Goal: Task Accomplishment & Management: Complete application form

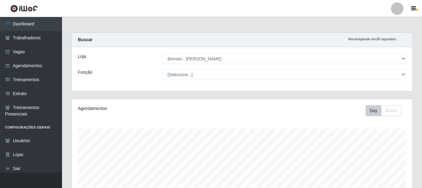
select select "230"
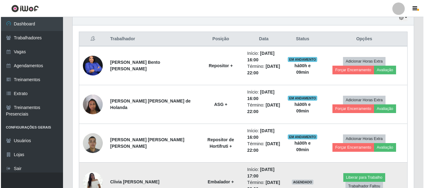
scroll to position [206, 0]
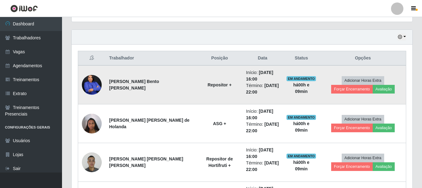
click at [90, 86] on img at bounding box center [92, 85] width 20 height 25
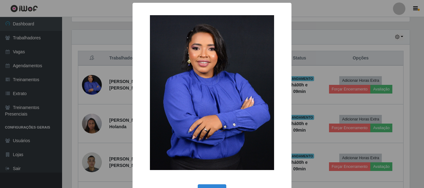
click at [90, 85] on div "× OK Cancel" at bounding box center [212, 94] width 424 height 188
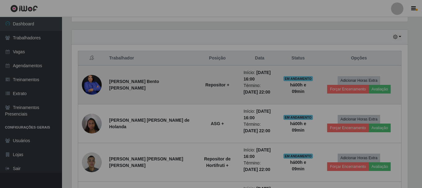
scroll to position [129, 341]
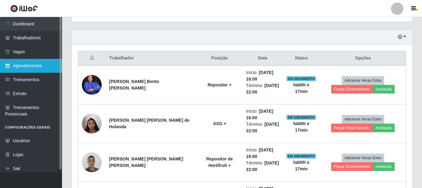
click at [28, 64] on link "Agendamentos" at bounding box center [31, 66] width 62 height 14
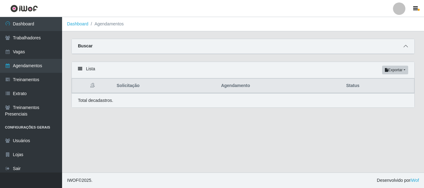
drag, startPoint x: 408, startPoint y: 45, endPoint x: 391, endPoint y: 46, distance: 17.4
click at [407, 45] on span at bounding box center [405, 46] width 7 height 7
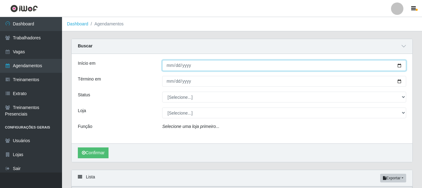
click at [401, 67] on input "Início em" at bounding box center [284, 65] width 244 height 11
type input "[DATE]"
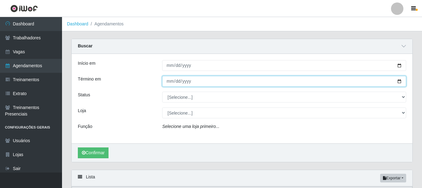
click at [401, 80] on input "Término em" at bounding box center [284, 81] width 244 height 11
type input "[DATE]"
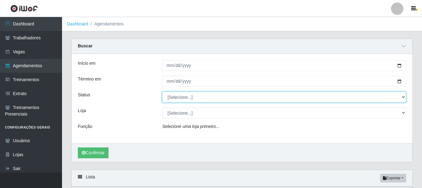
click at [177, 97] on select "[Selecione...] AGENDADO AGUARDANDO LIBERAR EM ANDAMENTO EM REVISÃO FINALIZADO C…" at bounding box center [284, 97] width 244 height 11
select select "AGENDADO"
click at [162, 92] on select "[Selecione...] AGENDADO AGUARDANDO LIBERAR EM ANDAMENTO EM REVISÃO FINALIZADO C…" at bounding box center [284, 97] width 244 height 11
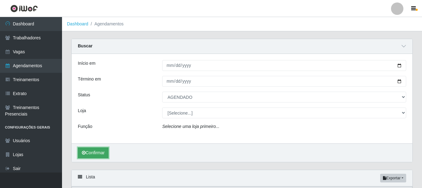
click at [93, 156] on button "Confirmar" at bounding box center [93, 153] width 31 height 11
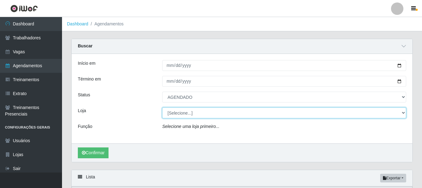
click at [173, 114] on select "[Selecione...] [PERSON_NAME]" at bounding box center [284, 113] width 244 height 11
select select "230"
click at [162, 108] on select "[Selecione...] [PERSON_NAME]" at bounding box center [284, 113] width 244 height 11
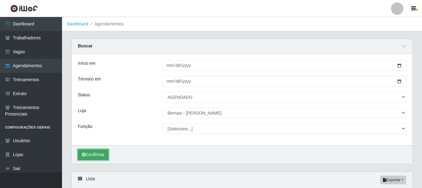
click at [97, 153] on button "Confirmar" at bounding box center [93, 155] width 31 height 11
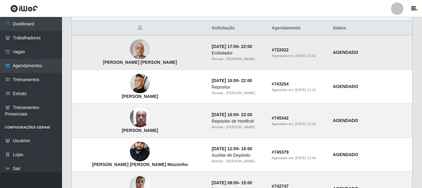
scroll to position [177, 0]
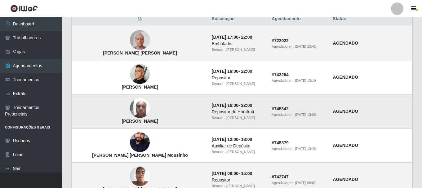
click at [130, 111] on img at bounding box center [140, 108] width 20 height 26
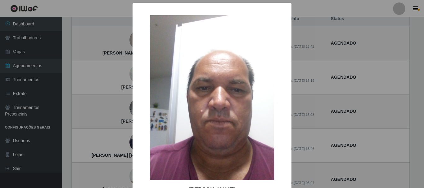
click at [340, 114] on div "× Clodoaldo da silva OK Cancel" at bounding box center [212, 94] width 424 height 188
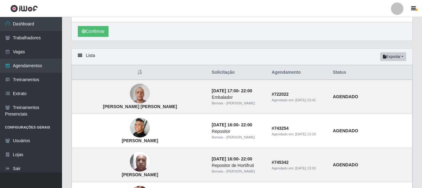
scroll to position [166, 0]
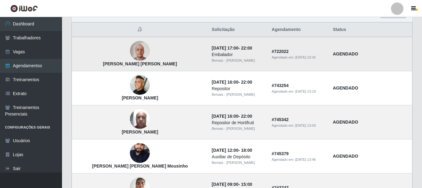
click at [130, 55] on img at bounding box center [140, 51] width 20 height 26
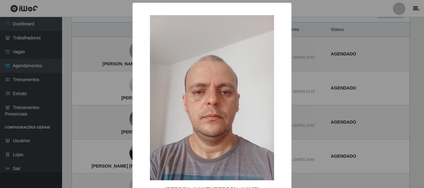
click at [126, 53] on div "× Pedro Flávio Elias Leite OK Cancel" at bounding box center [212, 94] width 424 height 188
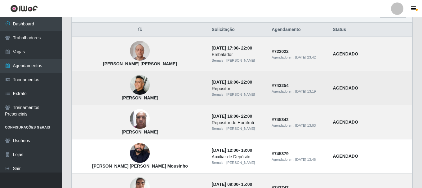
click at [130, 82] on img at bounding box center [140, 85] width 20 height 20
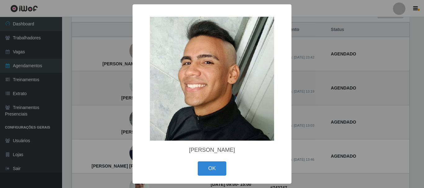
click at [127, 82] on div "× Rodolfo Rocha da Silva OK Cancel" at bounding box center [212, 94] width 424 height 188
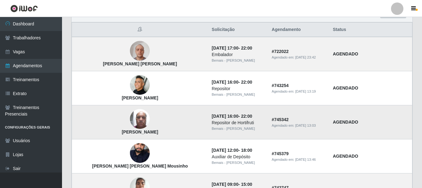
click at [130, 118] on img at bounding box center [140, 119] width 20 height 26
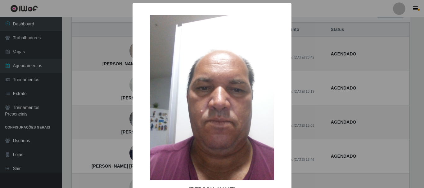
click at [128, 116] on div "× Clodoaldo da silva OK Cancel" at bounding box center [212, 94] width 424 height 188
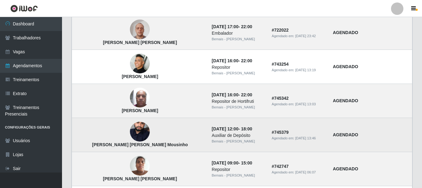
scroll to position [228, 0]
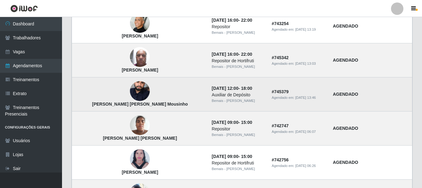
click at [130, 94] on img at bounding box center [140, 91] width 20 height 34
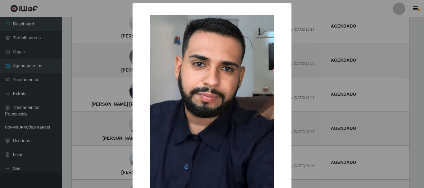
click at [125, 94] on div "× Matheus Felipe da Silva Mousinho OK Cancel" at bounding box center [212, 94] width 424 height 188
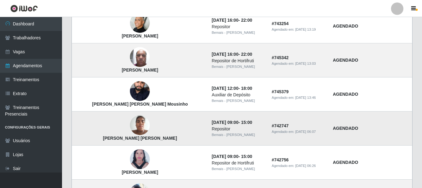
click at [130, 124] on img at bounding box center [140, 125] width 20 height 26
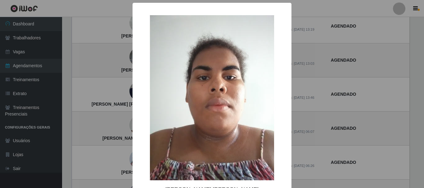
click at [121, 124] on div "× Maria Elidiane Bento Sousa OK Cancel" at bounding box center [212, 94] width 424 height 188
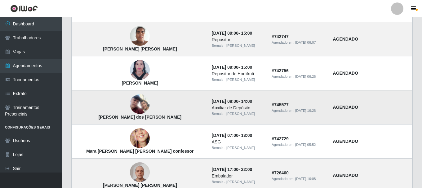
scroll to position [321, 0]
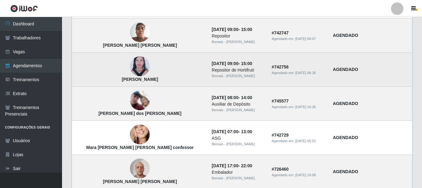
click at [130, 72] on img at bounding box center [140, 66] width 20 height 27
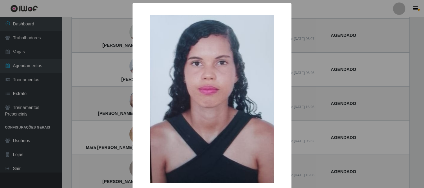
click at [127, 73] on div "× Mayara dos Santos Teófilo OK Cancel" at bounding box center [212, 94] width 424 height 188
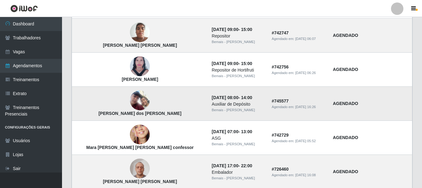
click at [130, 101] on img at bounding box center [140, 101] width 20 height 20
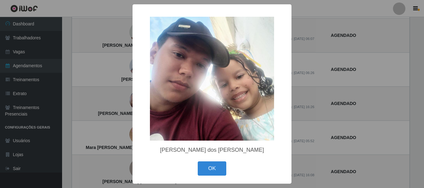
click at [127, 101] on div "× Gabriel dos Santos de Lima OK Cancel" at bounding box center [212, 94] width 424 height 188
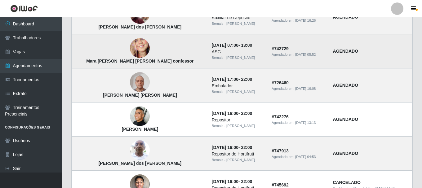
scroll to position [415, 0]
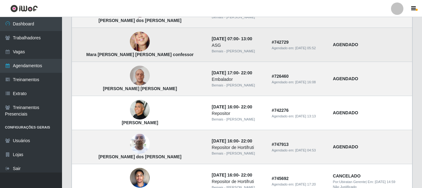
click at [130, 47] on img at bounding box center [140, 41] width 20 height 43
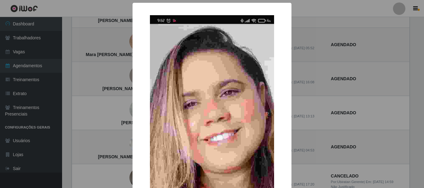
click at [121, 47] on div "× Mara Andrea de Souza Ramos confessor OK Cancel" at bounding box center [212, 94] width 424 height 188
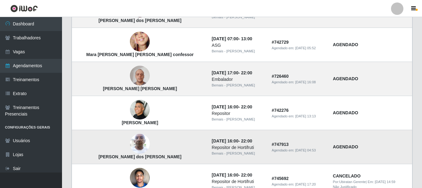
click at [130, 141] on img at bounding box center [140, 144] width 20 height 26
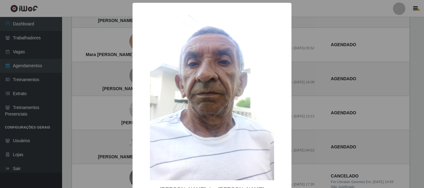
click at [143, 135] on div "×" at bounding box center [212, 98] width 146 height 178
click at [119, 143] on div "× Francisco Ribeiro dos Santos Filho OK Cancel" at bounding box center [212, 94] width 424 height 188
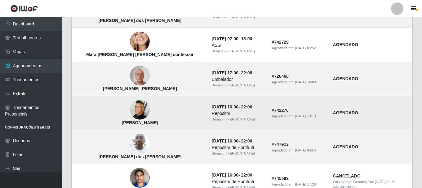
click at [130, 111] on img at bounding box center [140, 110] width 20 height 20
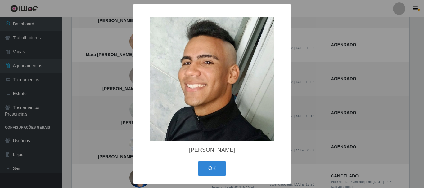
click at [127, 111] on div "× Rodolfo Rocha da Silva OK Cancel" at bounding box center [212, 94] width 424 height 188
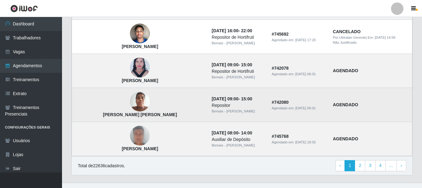
scroll to position [570, 0]
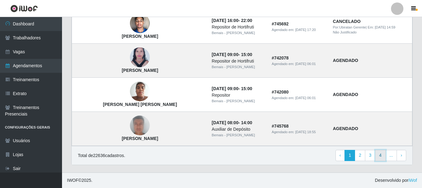
click at [379, 155] on link "4" at bounding box center [380, 155] width 11 height 11
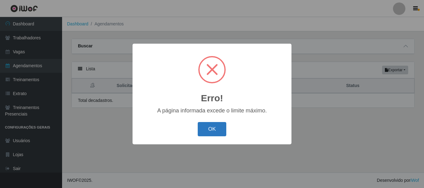
click at [211, 125] on button "OK" at bounding box center [212, 129] width 29 height 15
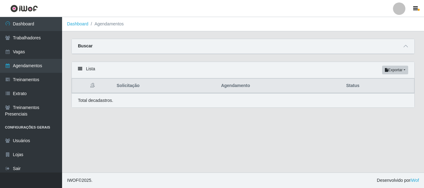
click at [401, 48] on div "Buscar" at bounding box center [243, 46] width 343 height 15
click at [405, 46] on icon at bounding box center [405, 46] width 4 height 4
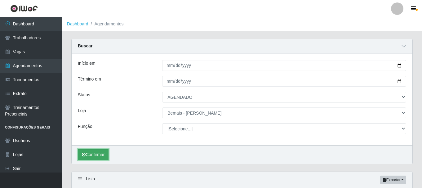
click at [89, 154] on button "Confirmar" at bounding box center [93, 155] width 31 height 11
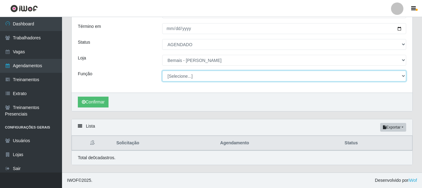
click at [186, 78] on select "[Selecione...] ASG ASG + ASG ++ Auxiliar de Depósito Auxiliar de Depósito + Aux…" at bounding box center [284, 76] width 244 height 11
click at [162, 71] on select "[Selecione...] ASG ASG + ASG ++ Auxiliar de Depósito Auxiliar de Depósito + Aux…" at bounding box center [284, 76] width 244 height 11
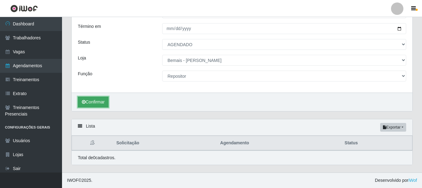
click at [102, 102] on button "Confirmar" at bounding box center [93, 102] width 31 height 11
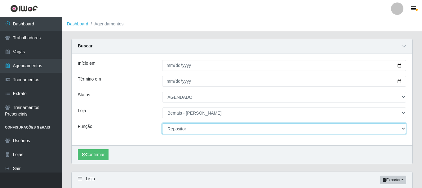
click at [183, 129] on select "[Selecione...] ASG ASG + ASG ++ Auxiliar de Depósito Auxiliar de Depósito + Aux…" at bounding box center [284, 128] width 244 height 11
select select "82"
click at [162, 124] on select "[Selecione...] ASG ASG + ASG ++ Auxiliar de Depósito Auxiliar de Depósito + Aux…" at bounding box center [284, 128] width 244 height 11
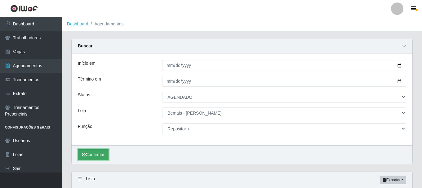
click at [93, 157] on button "Confirmar" at bounding box center [93, 155] width 31 height 11
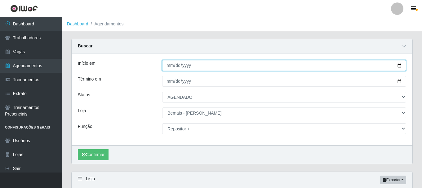
click at [395, 63] on input "[DATE]" at bounding box center [284, 65] width 244 height 11
click at [399, 66] on input "[DATE]" at bounding box center [284, 65] width 244 height 11
type input "[DATE]"
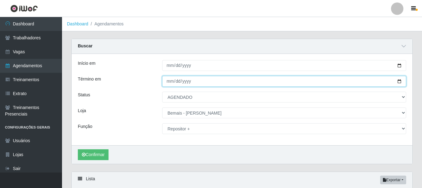
drag, startPoint x: 399, startPoint y: 82, endPoint x: 394, endPoint y: 83, distance: 5.2
click at [399, 82] on input "[DATE]" at bounding box center [284, 81] width 244 height 11
type input "[DATE]"
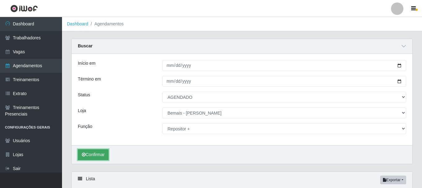
click at [97, 153] on button "Confirmar" at bounding box center [93, 155] width 31 height 11
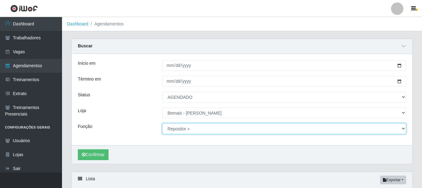
click at [175, 130] on select "[Selecione...] ASG ASG + ASG ++ Auxiliar de Depósito Auxiliar de Depósito + Aux…" at bounding box center [284, 128] width 244 height 11
select select "72"
click at [162, 124] on select "[Selecione...] ASG ASG + ASG ++ Auxiliar de Depósito Auxiliar de Depósito + Aux…" at bounding box center [284, 128] width 244 height 11
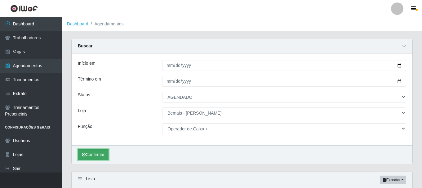
click at [101, 152] on button "Confirmar" at bounding box center [93, 155] width 31 height 11
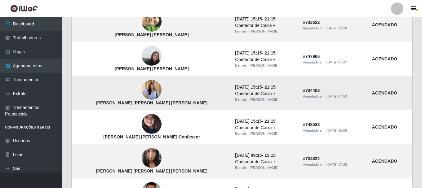
scroll to position [217, 0]
